Goal: Task Accomplishment & Management: Manage account settings

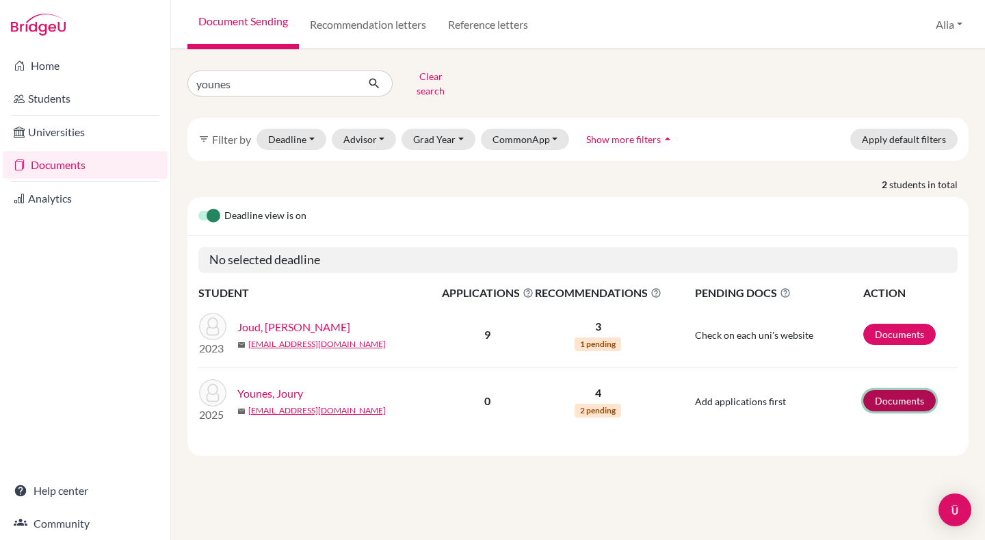
click at [930, 393] on link "Documents" at bounding box center [899, 400] width 73 height 21
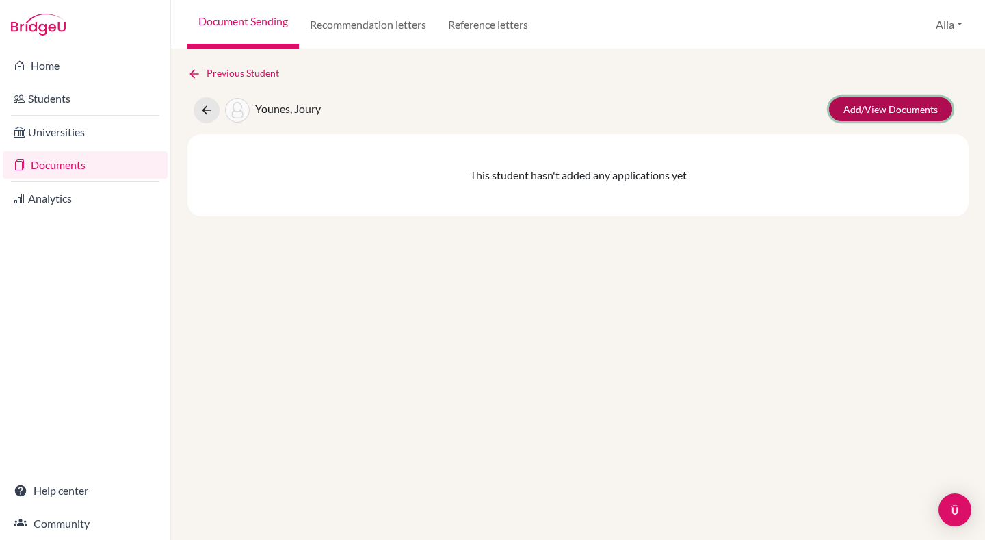
click at [861, 117] on link "Add/View Documents" at bounding box center [890, 109] width 123 height 24
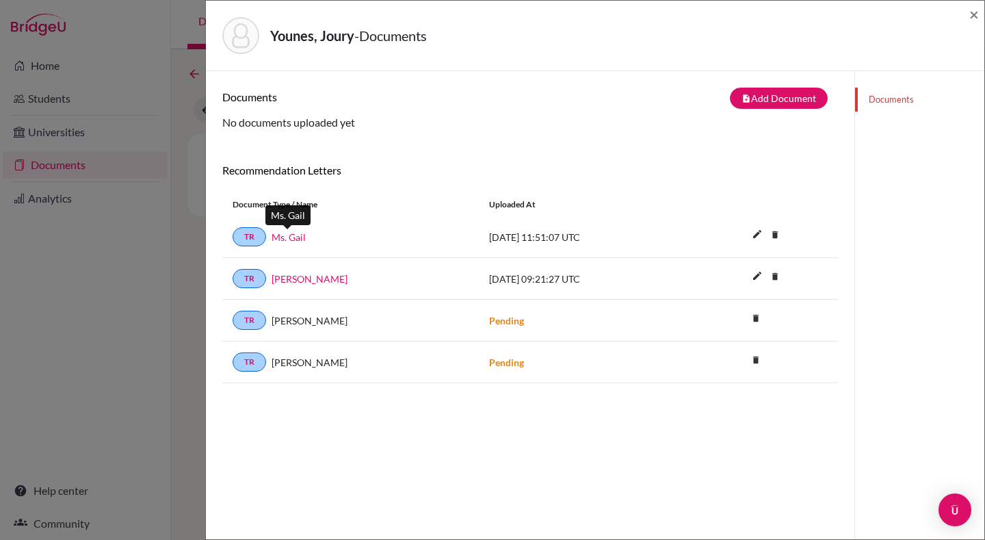
click at [283, 240] on link "Ms. Gail" at bounding box center [289, 237] width 34 height 14
